Goal: Information Seeking & Learning: Learn about a topic

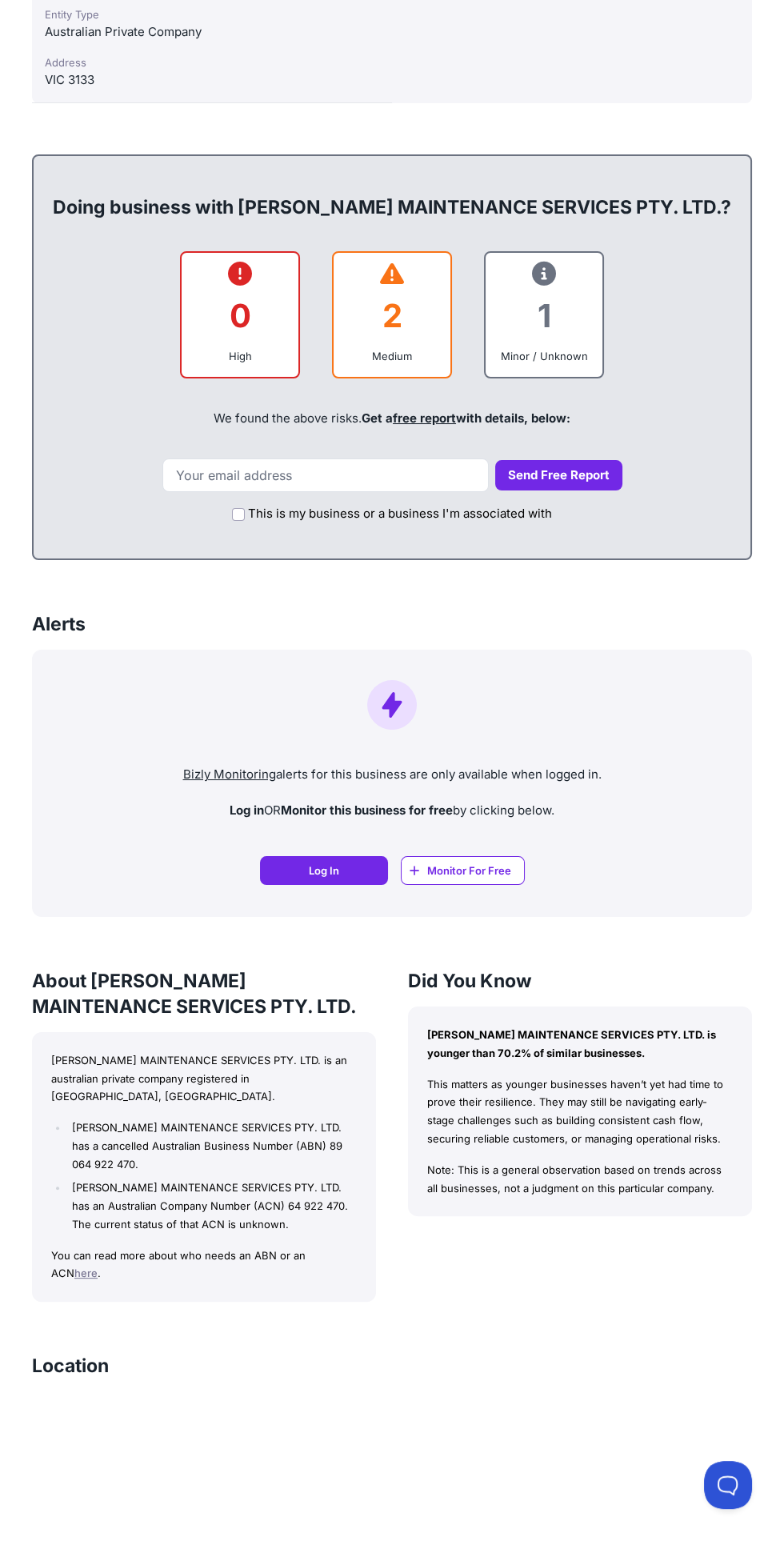
scroll to position [771, 0]
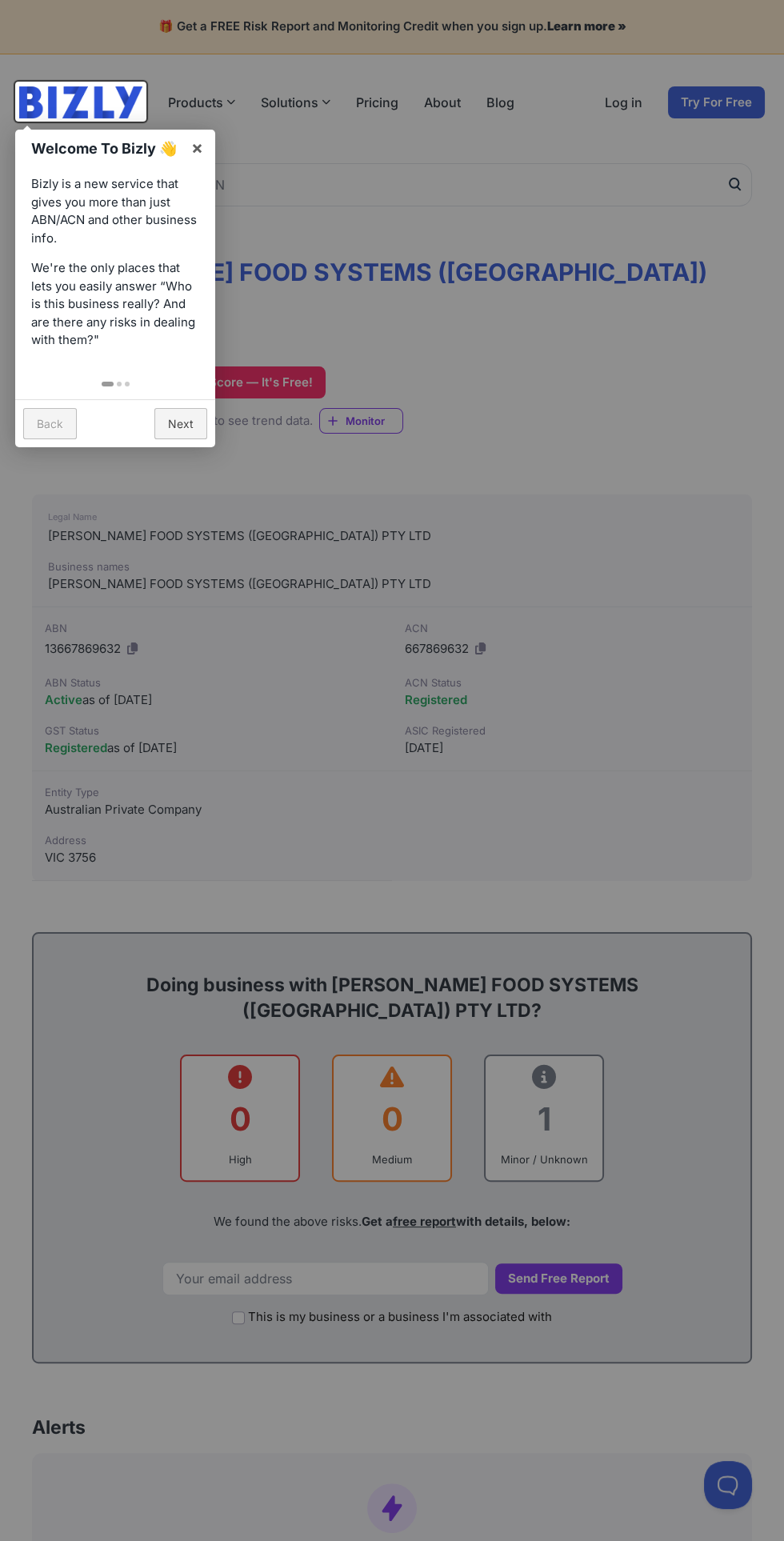
click at [183, 722] on div at bounding box center [392, 770] width 784 height 1541
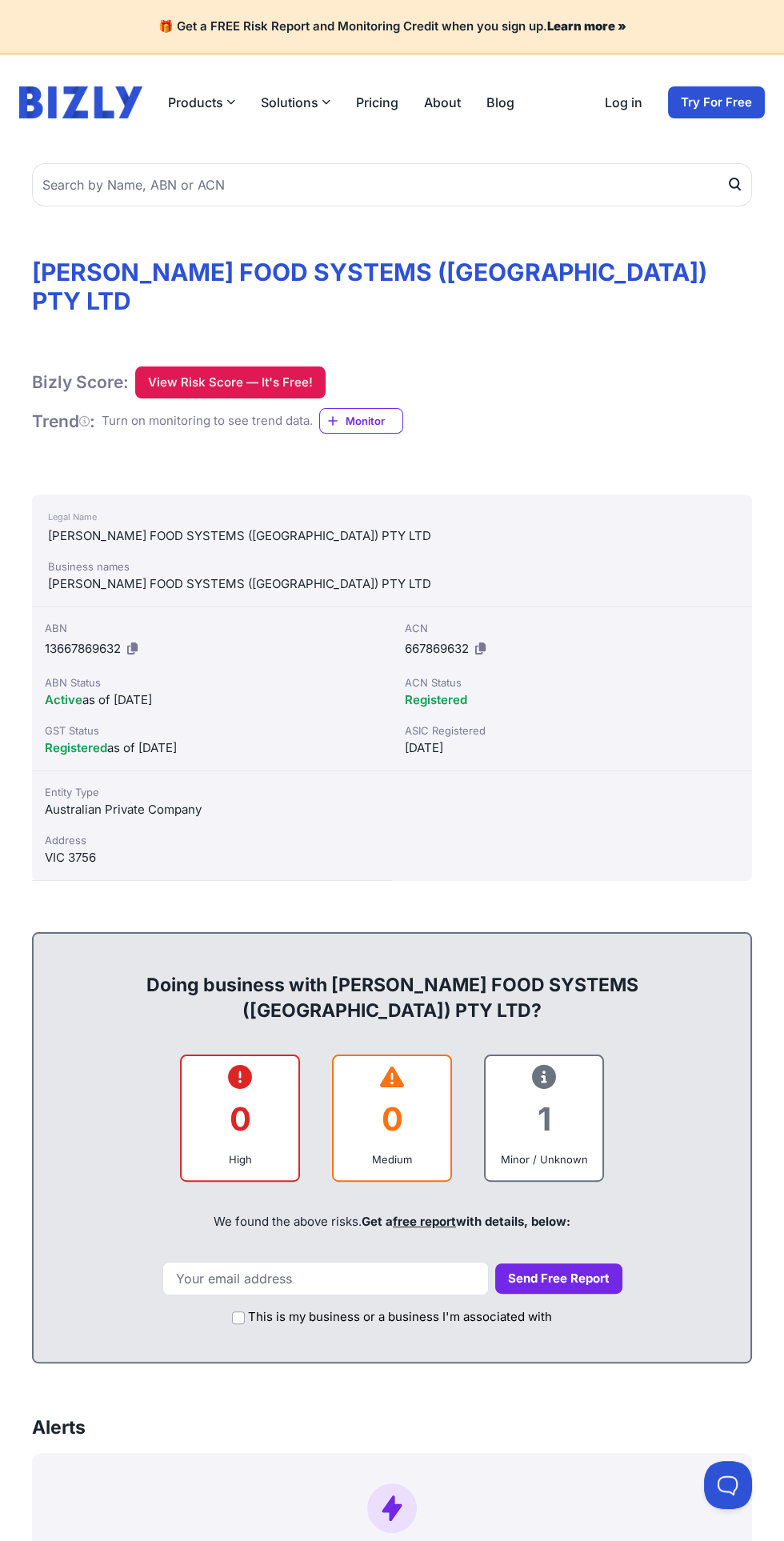
click at [219, 366] on button "View Risk Score — It's Free!" at bounding box center [230, 382] width 190 height 32
